Goal: Task Accomplishment & Management: Use online tool/utility

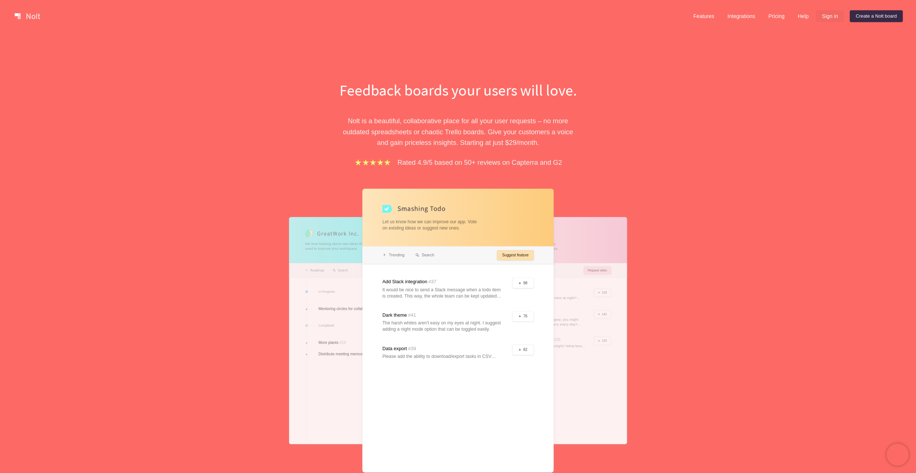
click at [826, 21] on link "Sign in" at bounding box center [830, 16] width 28 height 12
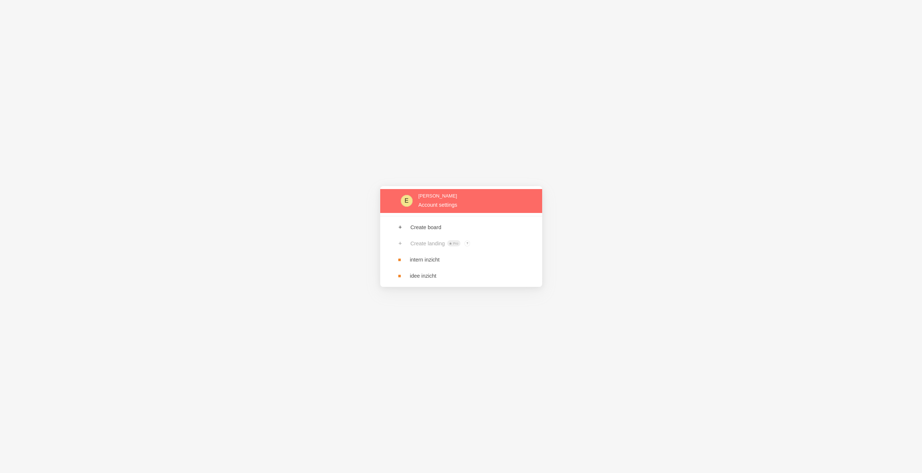
click at [457, 199] on link at bounding box center [461, 201] width 162 height 24
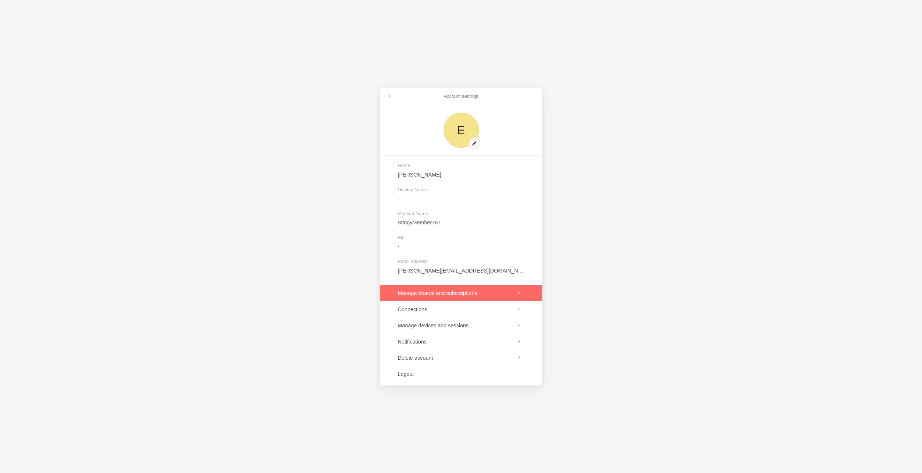
click at [490, 291] on link at bounding box center [461, 293] width 162 height 16
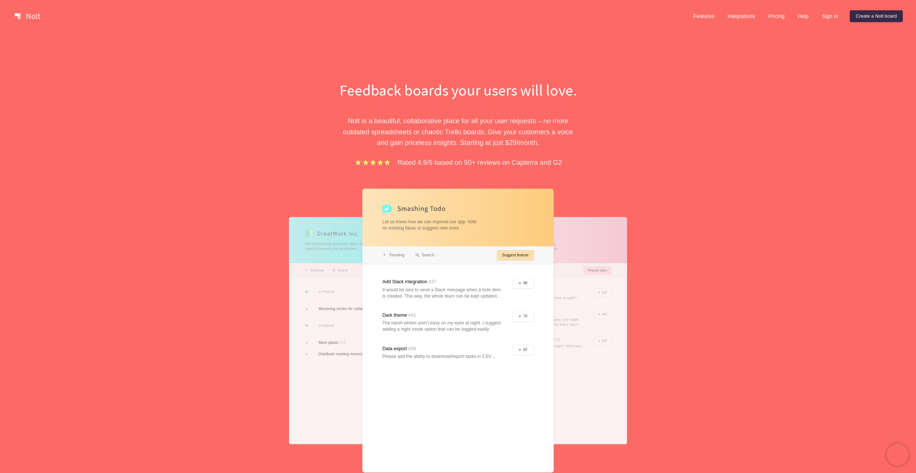
click at [29, 17] on link at bounding box center [27, 16] width 31 height 12
click at [24, 15] on link at bounding box center [27, 16] width 31 height 12
click at [702, 5] on div "Features Integrations Pricing Help Sign in Create a Nolt board Menu" at bounding box center [458, 16] width 916 height 32
click at [702, 17] on link "Features" at bounding box center [704, 16] width 33 height 12
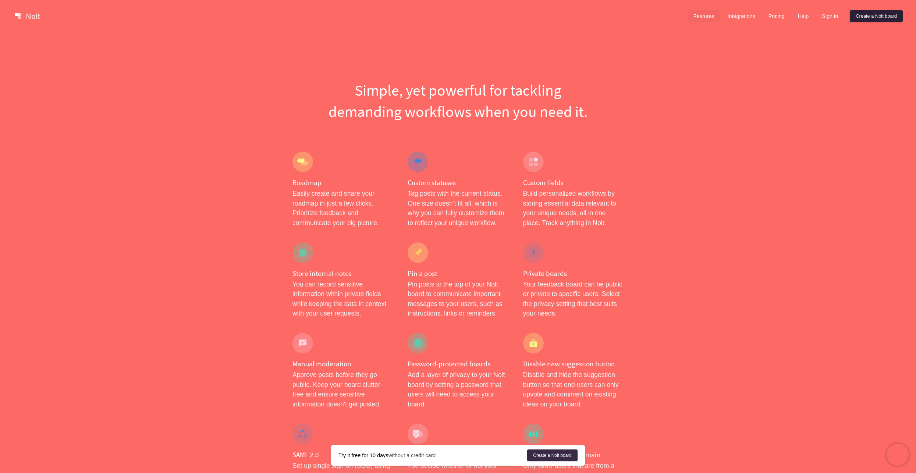
click at [872, 18] on link "Create a Nolt board" at bounding box center [876, 16] width 53 height 12
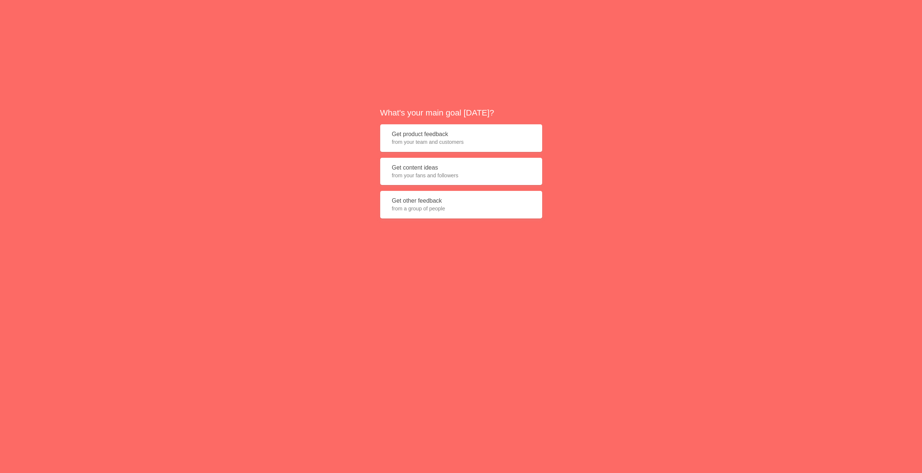
click at [486, 141] on span "from your team and customers" at bounding box center [461, 141] width 138 height 7
